Goal: Find specific page/section: Find specific page/section

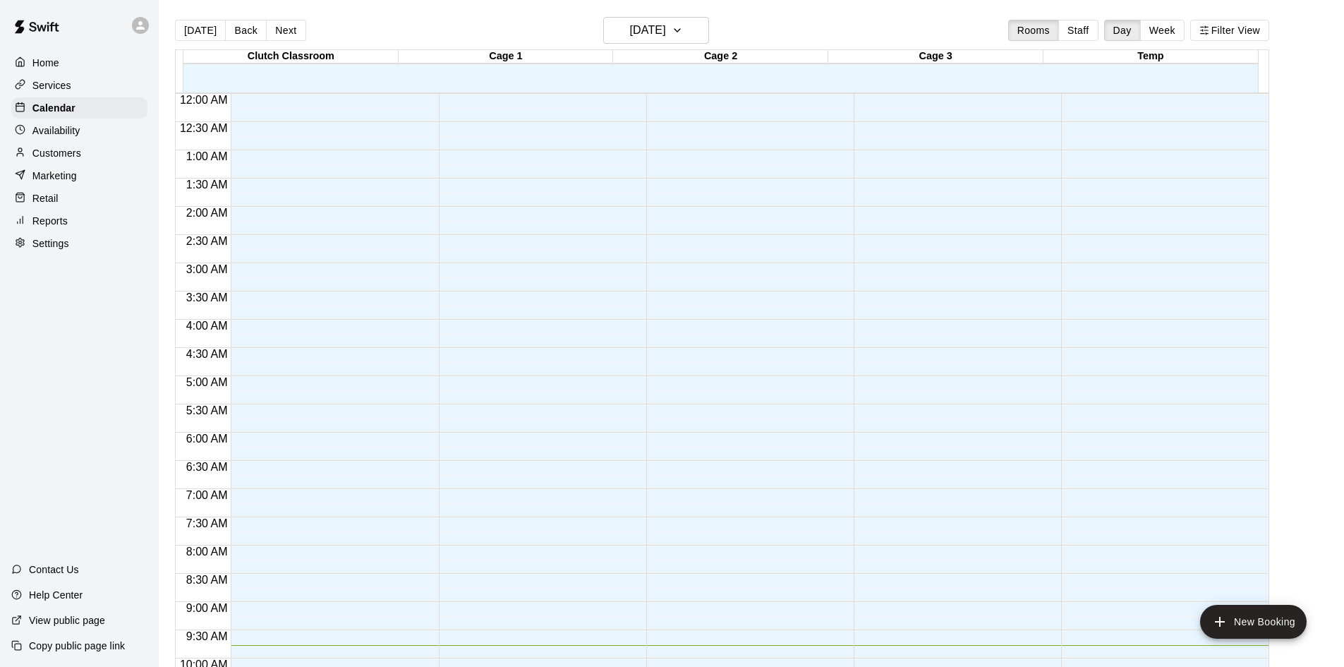
scroll to position [552, 0]
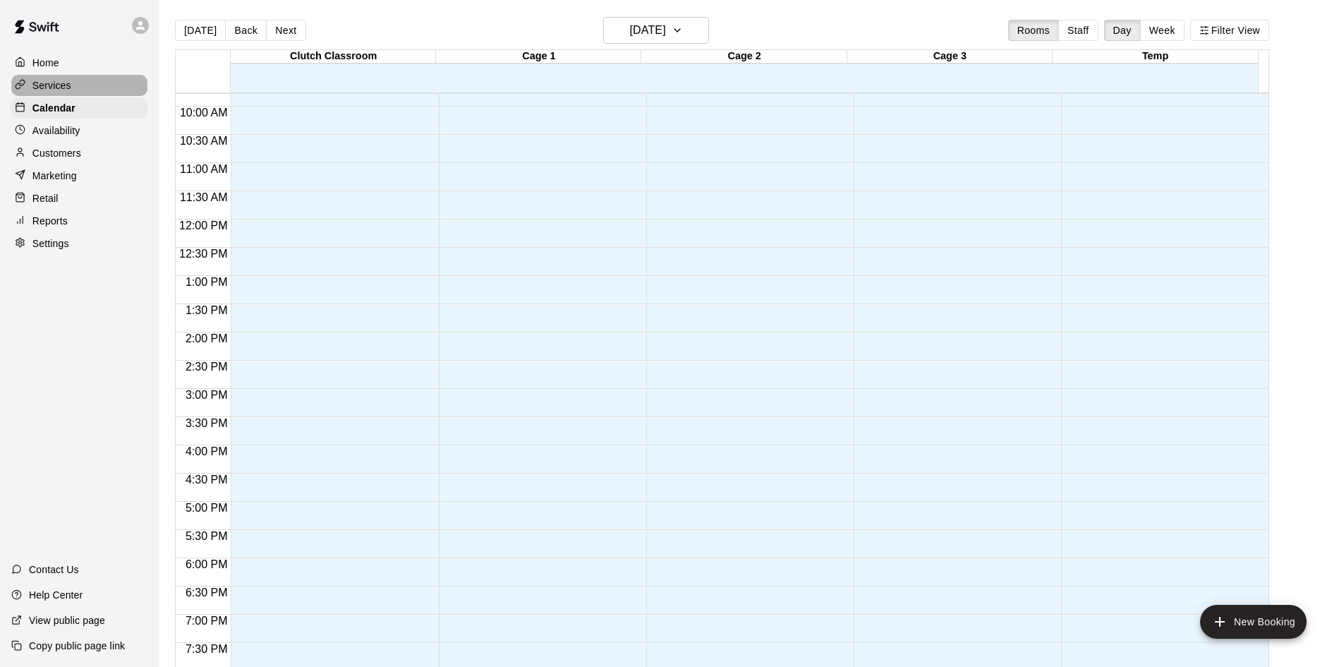
click at [49, 83] on p "Services" at bounding box center [51, 85] width 39 height 14
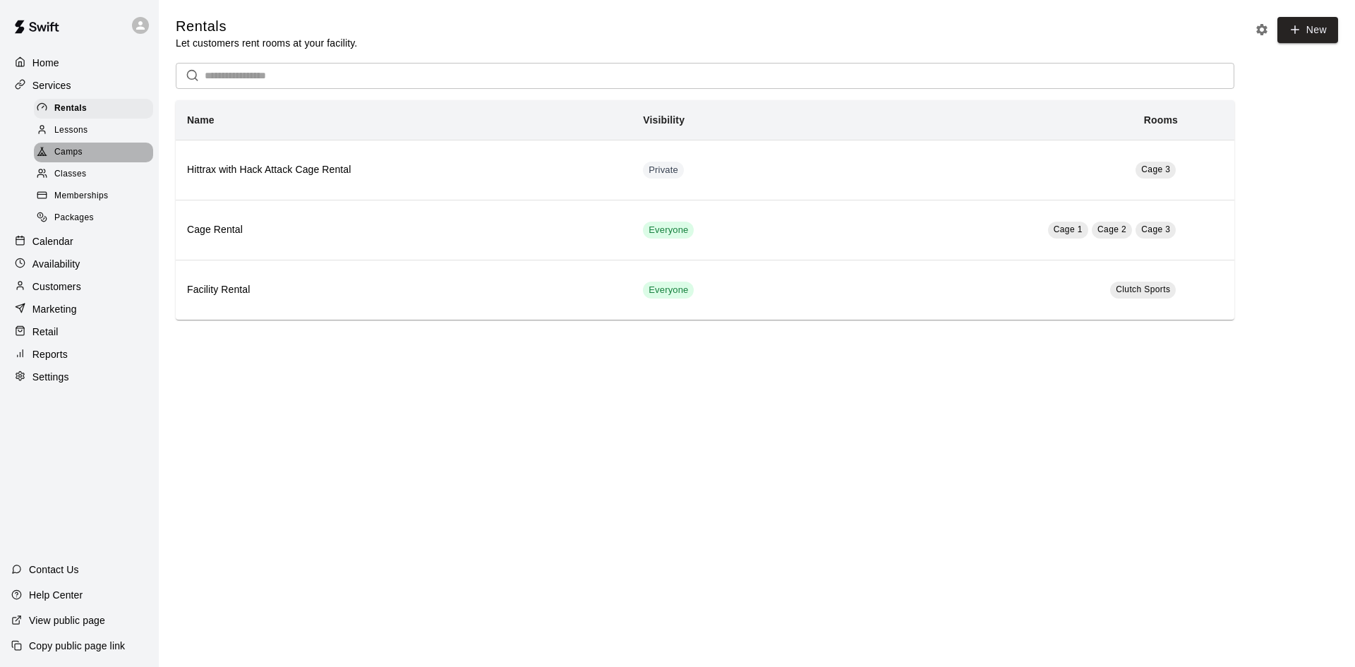
click at [54, 155] on span "Camps" at bounding box center [68, 152] width 28 height 14
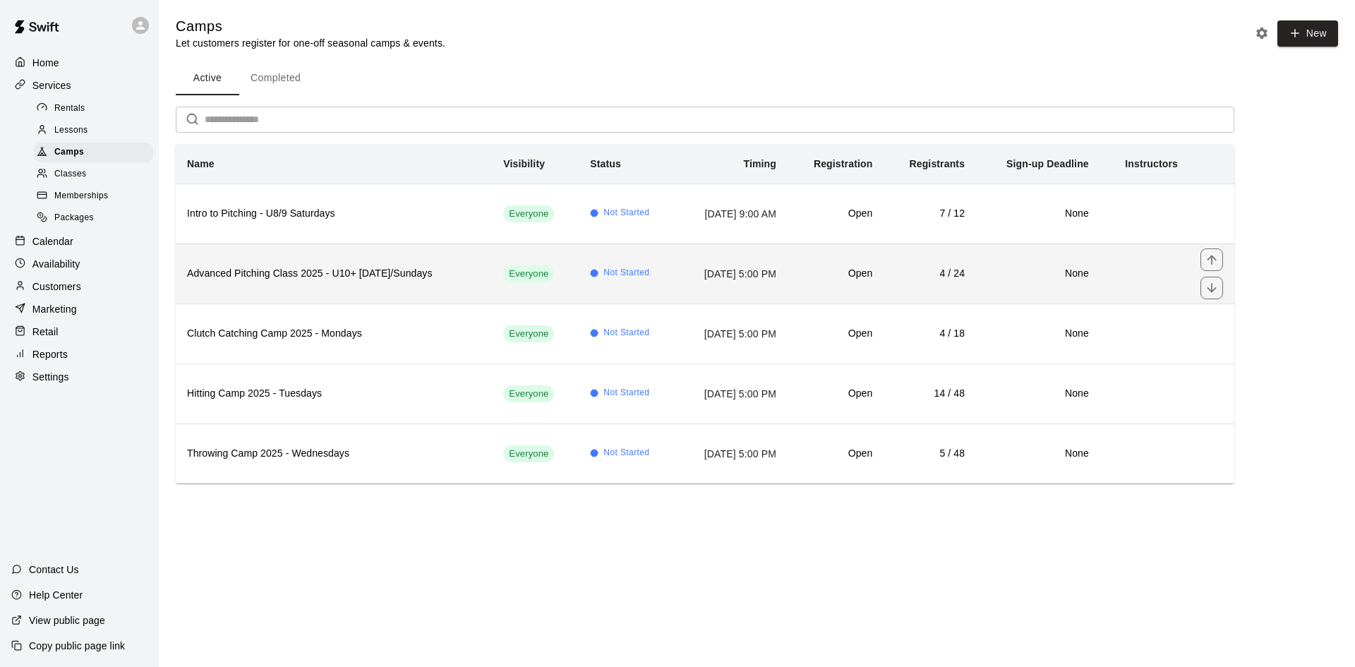
click at [345, 274] on h6 "Advanced Pitching Class 2025 - U10+ [DATE]/Sundays" at bounding box center [333, 274] width 293 height 16
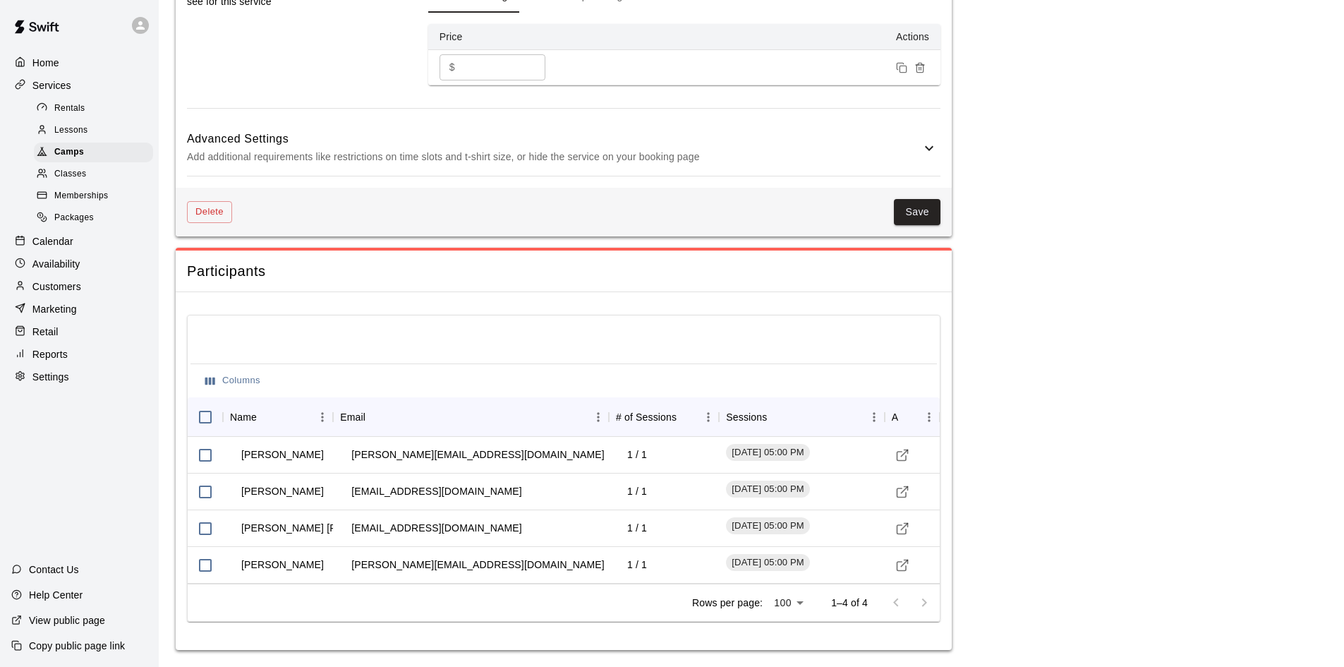
scroll to position [1472, 0]
